Goal: Task Accomplishment & Management: Use online tool/utility

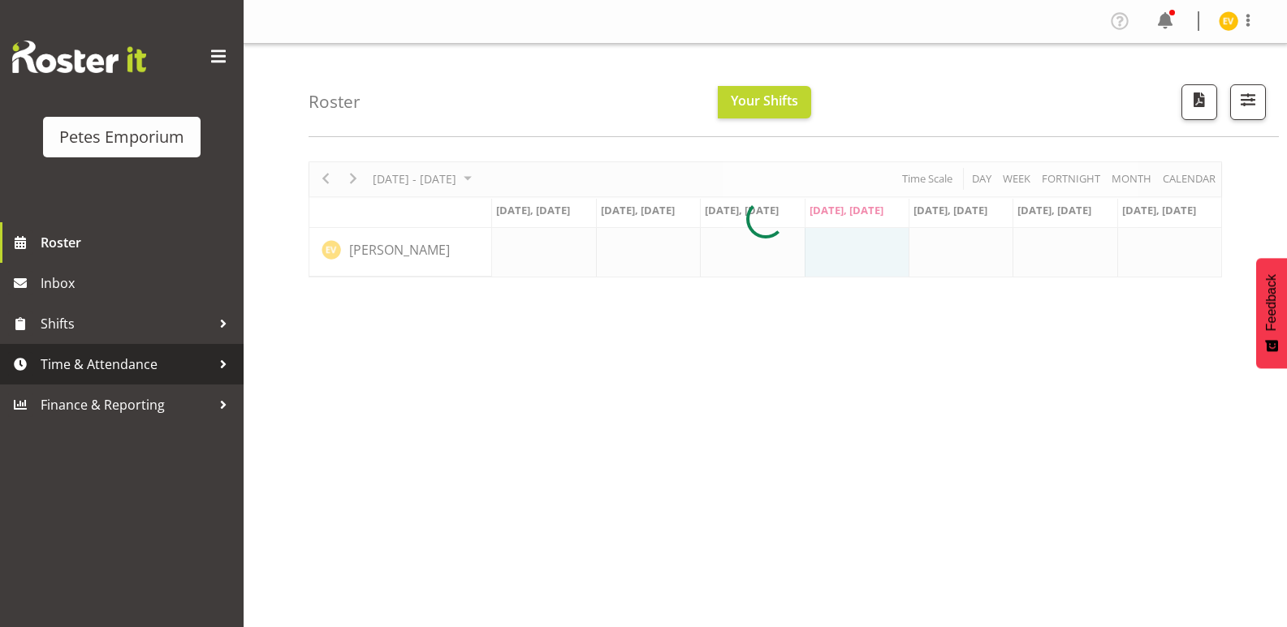
click at [209, 360] on span "Time & Attendance" at bounding box center [126, 364] width 170 height 24
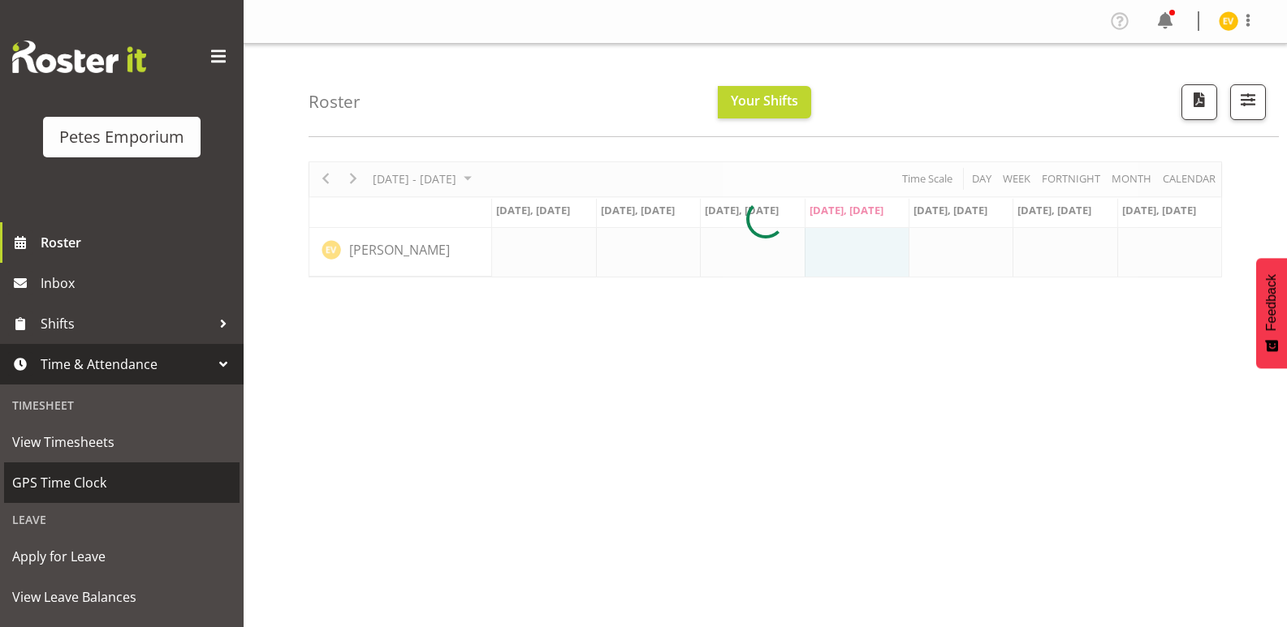
click at [149, 464] on link "GPS Time Clock" at bounding box center [121, 483] width 235 height 41
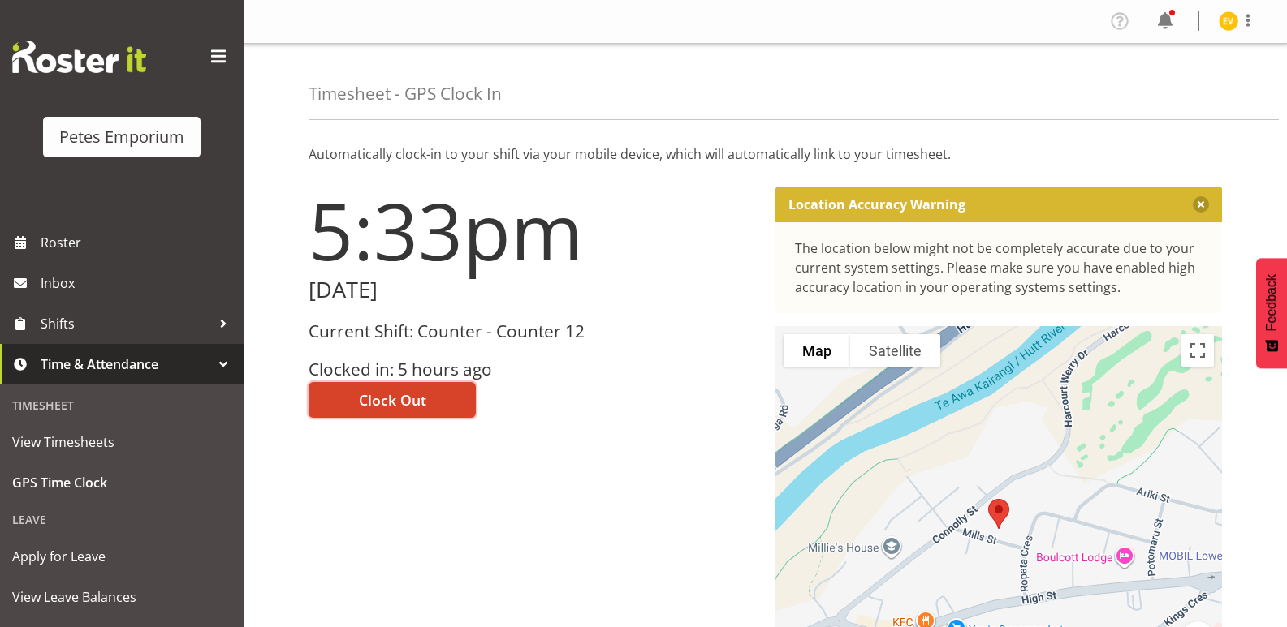
click at [407, 399] on span "Clock Out" at bounding box center [392, 400] width 67 height 21
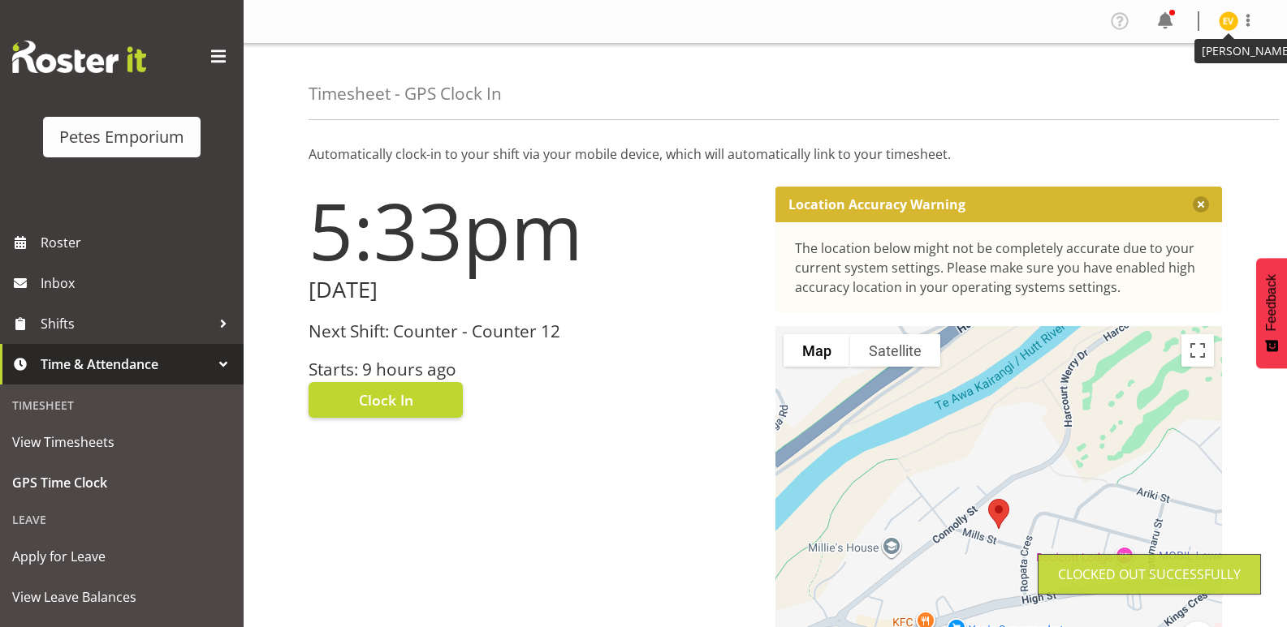
click at [1231, 22] on img at bounding box center [1227, 20] width 19 height 19
click at [1203, 84] on link "Log Out" at bounding box center [1180, 85] width 156 height 29
